Goal: Transaction & Acquisition: Purchase product/service

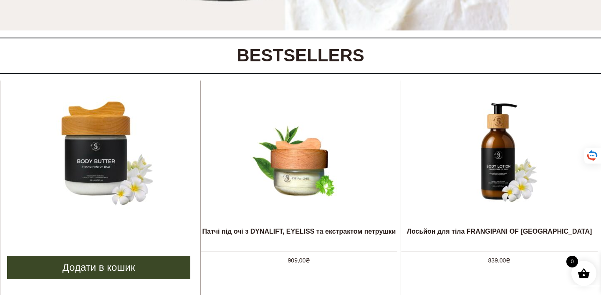
scroll to position [289, 0]
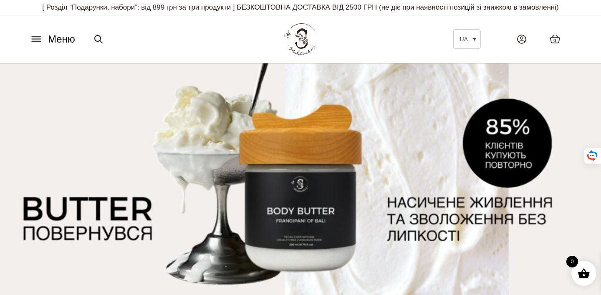
click at [97, 44] on icon at bounding box center [98, 39] width 10 height 10
click at [118, 48] on input "Шукати:" at bounding box center [134, 39] width 88 height 18
type input "*"
type input "*****"
click at [178, 30] on button "Шукати" at bounding box center [198, 39] width 40 height 18
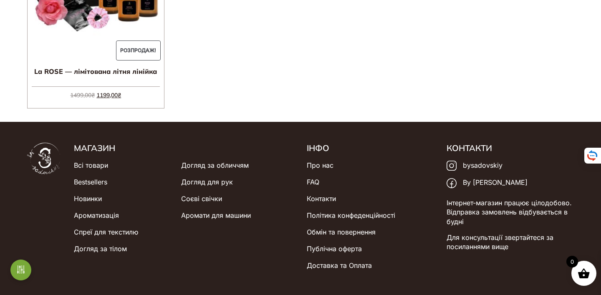
scroll to position [241, 0]
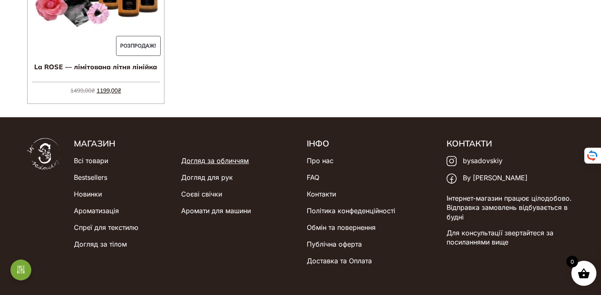
click at [202, 159] on link "Догляд за обличчям" at bounding box center [215, 160] width 68 height 17
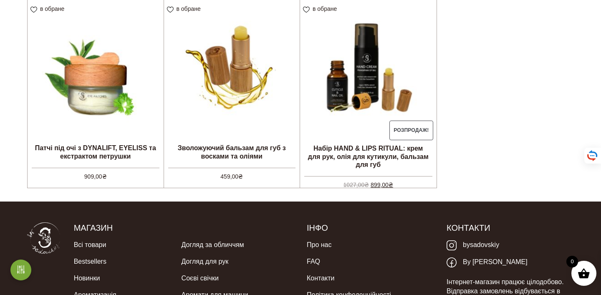
scroll to position [252, 0]
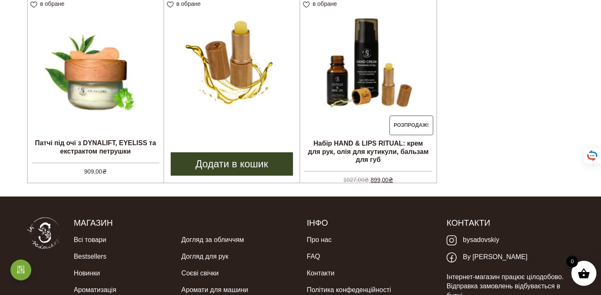
click at [257, 75] on img at bounding box center [232, 62] width 136 height 136
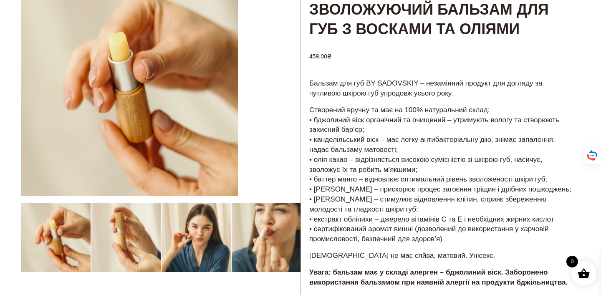
scroll to position [85, 0]
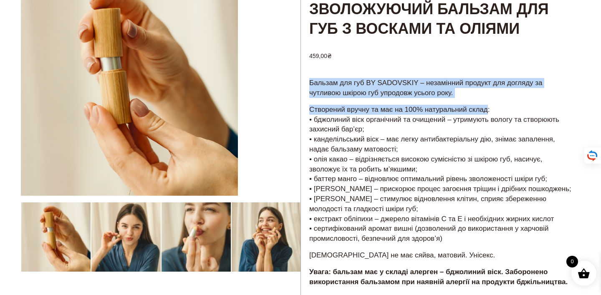
drag, startPoint x: 310, startPoint y: 95, endPoint x: 496, endPoint y: 121, distance: 188.0
click at [496, 121] on div "Бальзам для губ BY SADOVSKIY – незамінний продукт для догляду за чутливою шкіро…" at bounding box center [440, 185] width 279 height 217
copy div "Бальзам для губ BY SADOVSKIY – незамінний продукт для догляду за чутливою шкіро…"
